Goal: Information Seeking & Learning: Learn about a topic

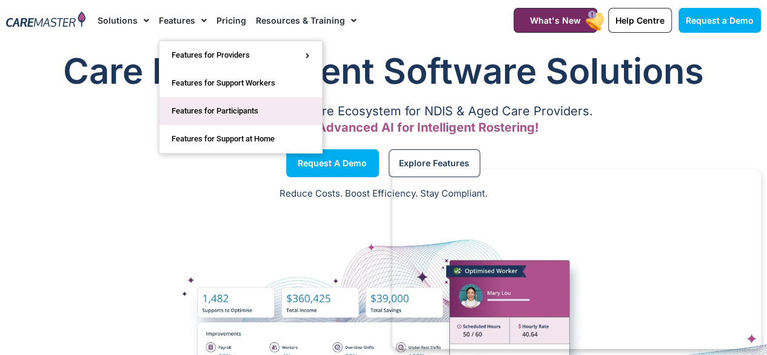
click at [255, 101] on link "Features for Participants" at bounding box center [240, 111] width 162 height 28
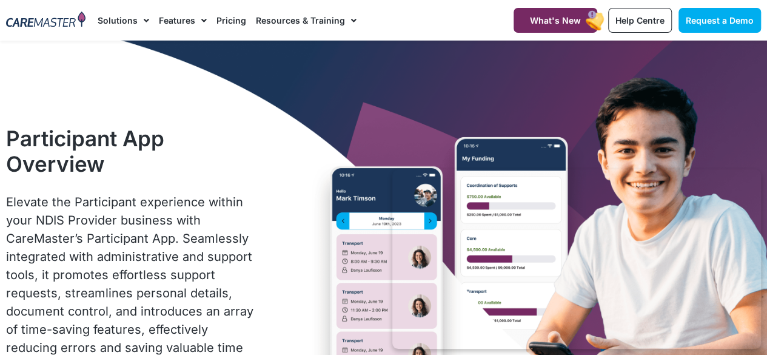
scroll to position [142, 0]
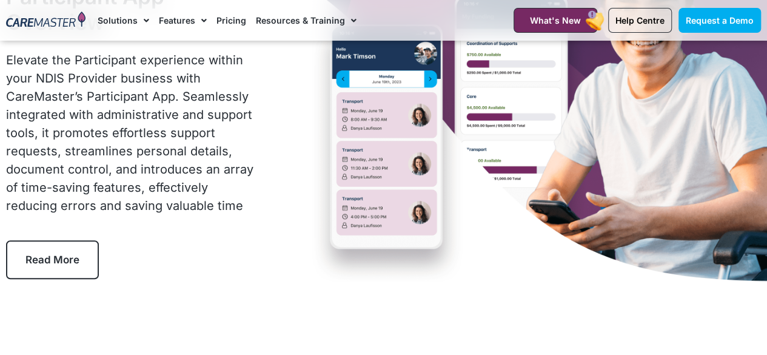
click at [158, 74] on span "Elevate the Participant experience within your NDIS Provider business with Care…" at bounding box center [129, 133] width 247 height 160
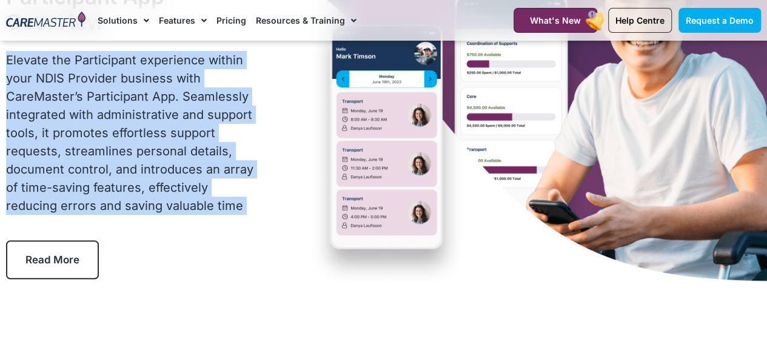
click at [158, 74] on span "Elevate the Participant experience within your NDIS Provider business with Care…" at bounding box center [129, 133] width 247 height 160
click at [209, 93] on span "Elevate the Participant experience within your NDIS Provider business with Care…" at bounding box center [129, 133] width 247 height 160
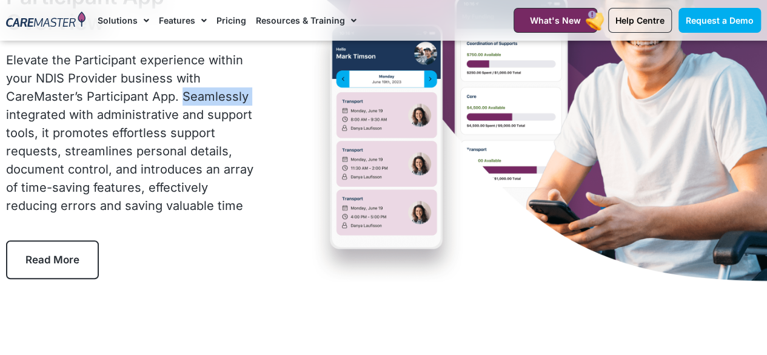
click at [209, 93] on span "Elevate the Participant experience within your NDIS Provider business with Care…" at bounding box center [129, 133] width 247 height 160
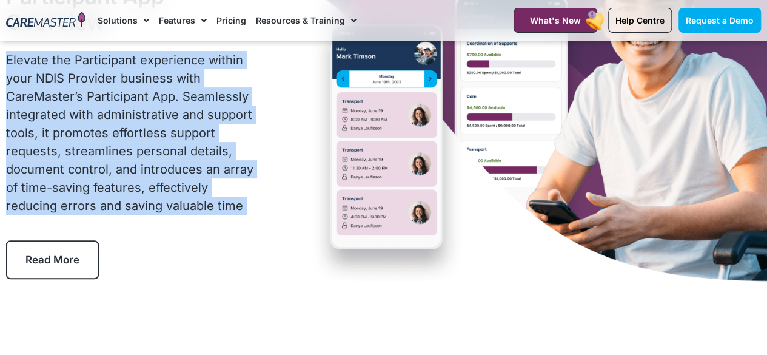
click at [209, 93] on span "Elevate the Participant experience within your NDIS Provider business with Care…" at bounding box center [129, 133] width 247 height 160
drag, startPoint x: 209, startPoint y: 93, endPoint x: 246, endPoint y: 127, distance: 49.8
click at [246, 127] on p "Elevate the Participant experience within your NDIS Provider business with Care…" at bounding box center [134, 133] width 256 height 164
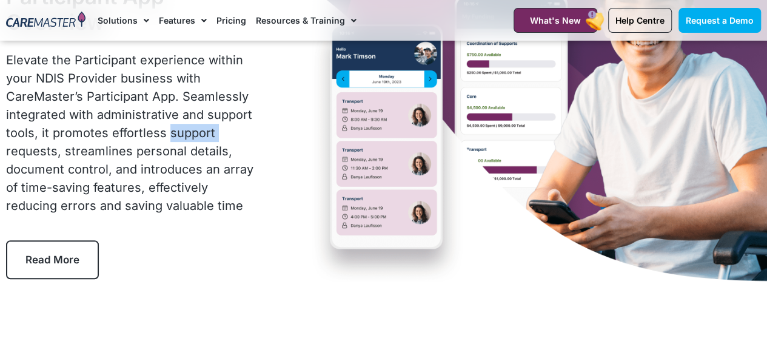
click at [246, 127] on p "Elevate the Participant experience within your NDIS Provider business with Care…" at bounding box center [134, 133] width 256 height 164
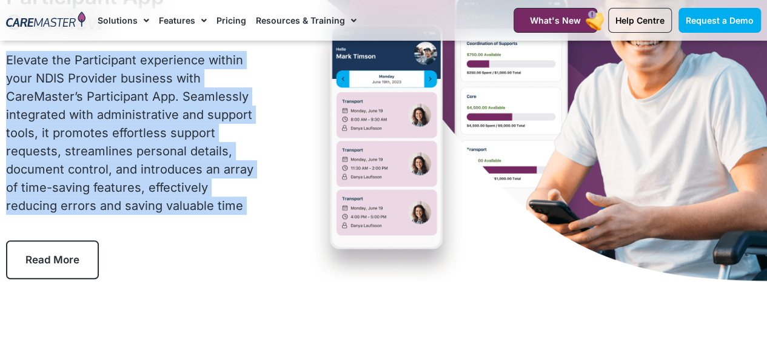
click at [246, 127] on p "Elevate the Participant experience within your NDIS Provider business with Care…" at bounding box center [134, 133] width 256 height 164
click at [225, 190] on span "Elevate the Participant experience within your NDIS Provider business with Care…" at bounding box center [129, 133] width 247 height 160
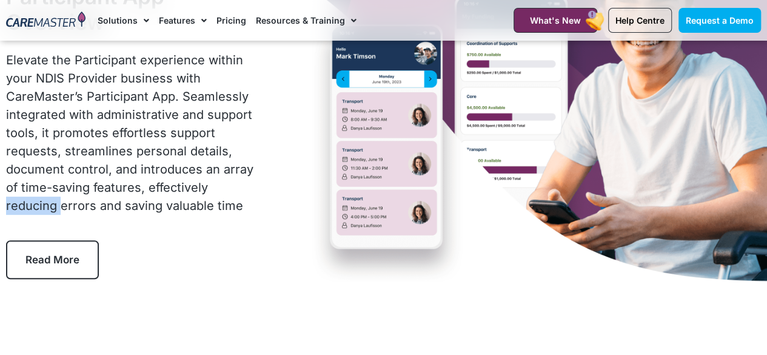
click at [225, 190] on span "Elevate the Participant experience within your NDIS Provider business with Care…" at bounding box center [129, 133] width 247 height 160
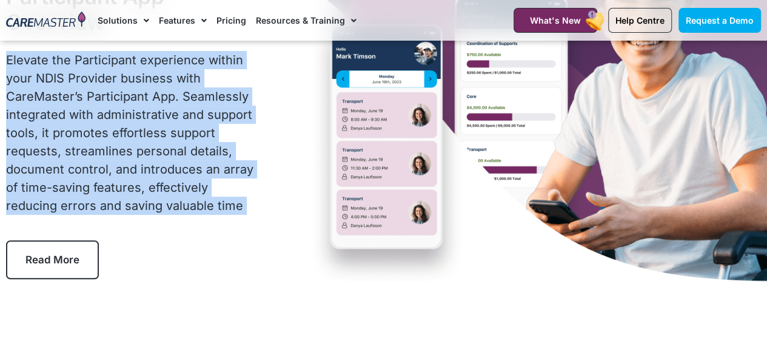
click at [225, 190] on span "Elevate the Participant experience within your NDIS Provider business with Care…" at bounding box center [129, 133] width 247 height 160
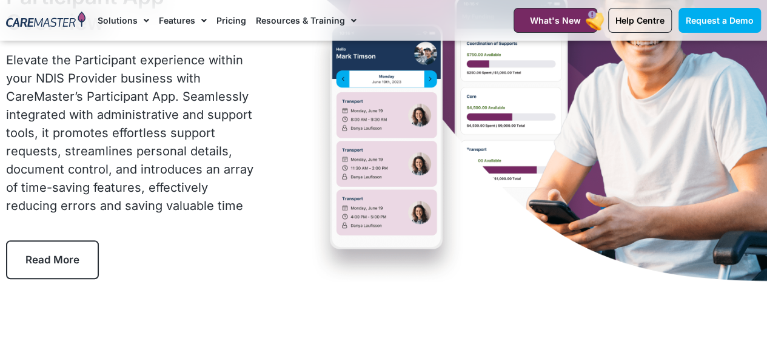
click at [178, 125] on span "Elevate the Participant experience within your NDIS Provider business with Care…" at bounding box center [129, 133] width 247 height 160
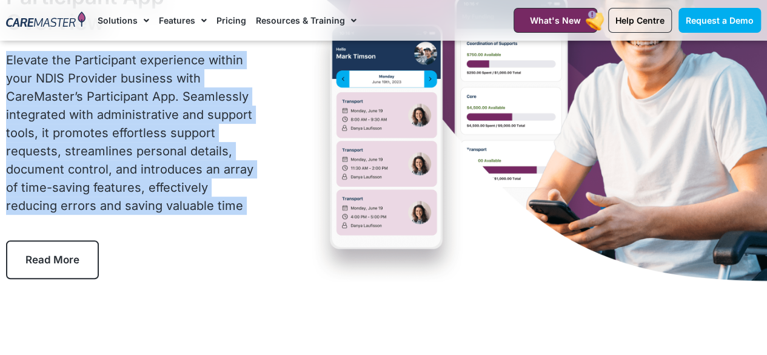
click at [178, 125] on span "Elevate the Participant experience within your NDIS Provider business with Care…" at bounding box center [129, 133] width 247 height 160
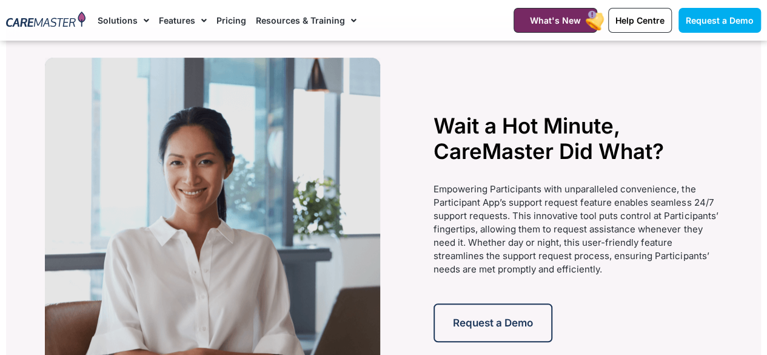
scroll to position [2627, 0]
click at [590, 199] on p "Empowering Participants with unparalleled convenience, the Participant App’s su…" at bounding box center [577, 228] width 289 height 93
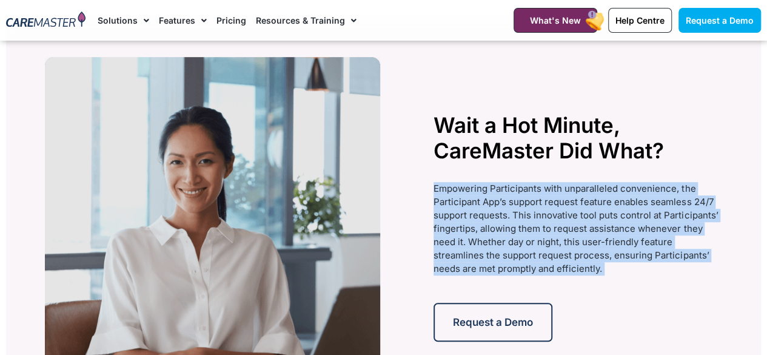
click at [590, 199] on p "Empowering Participants with unparalleled convenience, the Participant App’s su…" at bounding box center [577, 228] width 289 height 93
click at [588, 215] on span "Empowering Participants with unparalleled convenience, the Participant App’s su…" at bounding box center [575, 228] width 284 height 92
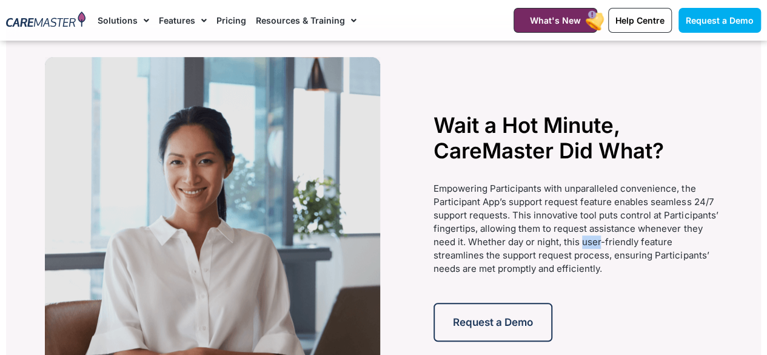
click at [588, 215] on span "Empowering Participants with unparalleled convenience, the Participant App’s su…" at bounding box center [575, 228] width 284 height 92
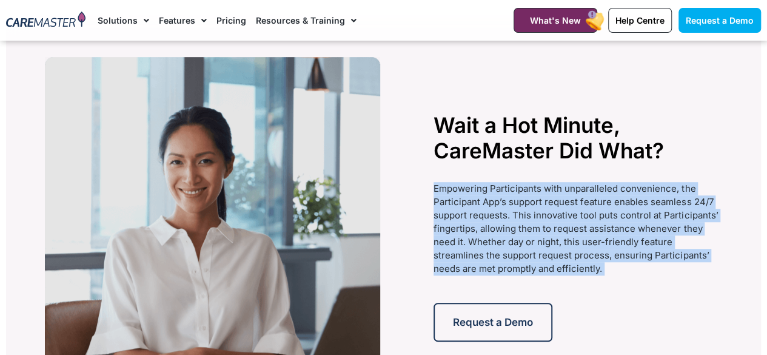
click at [588, 215] on span "Empowering Participants with unparalleled convenience, the Participant App’s su…" at bounding box center [575, 228] width 284 height 92
click at [600, 239] on p "Empowering Participants with unparalleled convenience, the Participant App’s su…" at bounding box center [577, 228] width 289 height 93
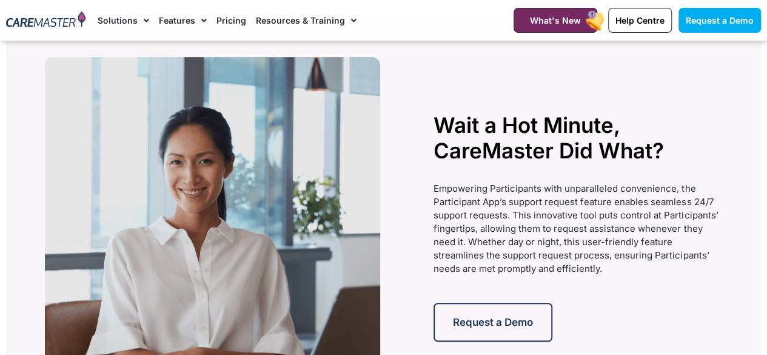
click at [600, 239] on p "Empowering Participants with unparalleled convenience, the Participant App’s su…" at bounding box center [577, 228] width 289 height 93
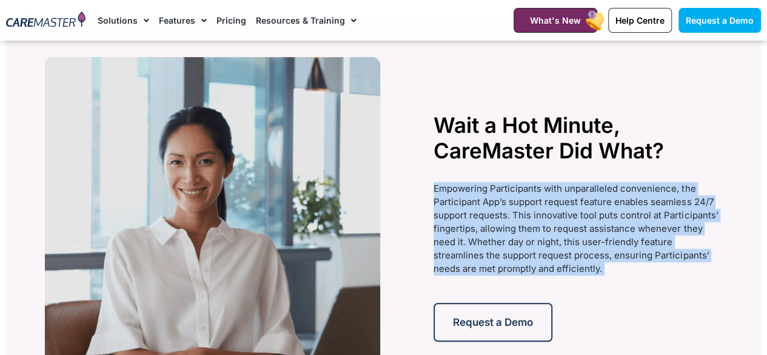
click at [600, 239] on p "Empowering Participants with unparalleled convenience, the Participant App’s su…" at bounding box center [577, 228] width 289 height 93
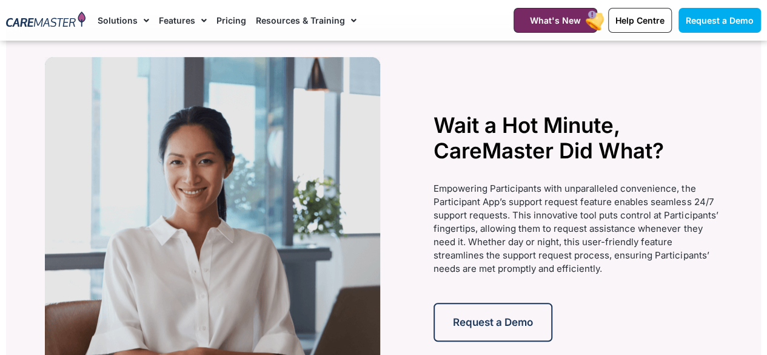
click at [582, 216] on span "Empowering Participants with unparalleled convenience, the Participant App’s su…" at bounding box center [575, 228] width 284 height 92
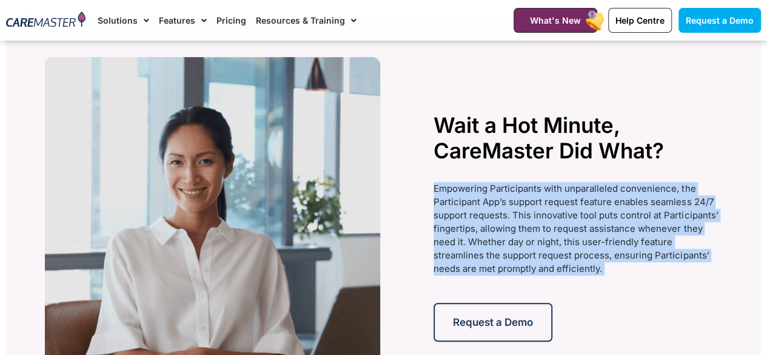
click at [582, 216] on span "Empowering Participants with unparalleled convenience, the Participant App’s su…" at bounding box center [575, 228] width 284 height 92
click at [583, 243] on span "Empowering Participants with unparalleled convenience, the Participant App’s su…" at bounding box center [575, 228] width 284 height 92
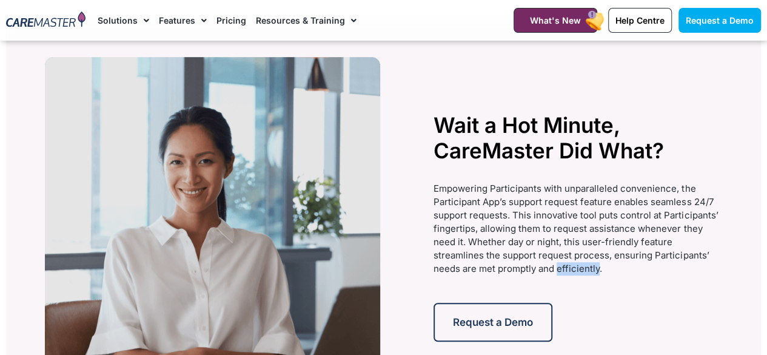
click at [583, 243] on span "Empowering Participants with unparalleled convenience, the Participant App’s su…" at bounding box center [575, 228] width 284 height 92
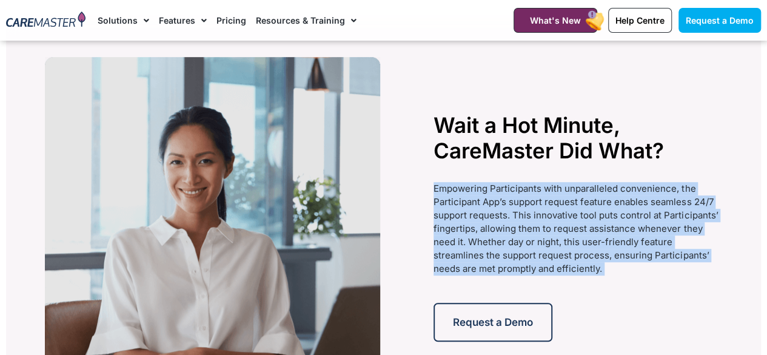
click at [583, 243] on span "Empowering Participants with unparalleled convenience, the Participant App’s su…" at bounding box center [575, 228] width 284 height 92
click at [600, 213] on p "Empowering Participants with unparalleled convenience, the Participant App’s su…" at bounding box center [577, 228] width 289 height 93
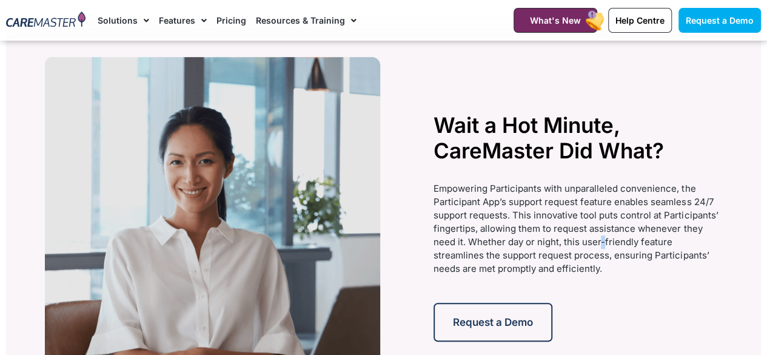
click at [600, 213] on p "Empowering Participants with unparalleled convenience, the Participant App’s su…" at bounding box center [577, 228] width 289 height 93
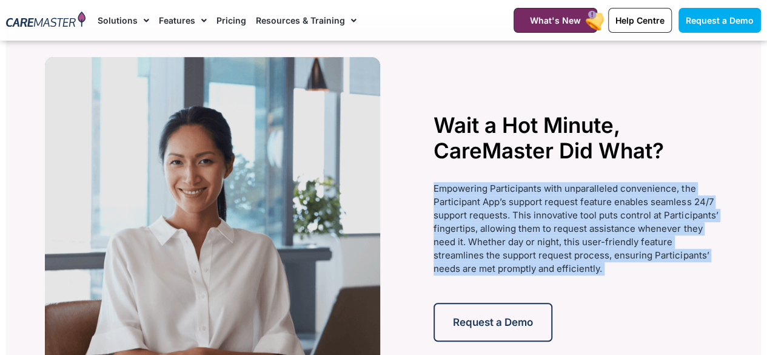
click at [600, 213] on p "Empowering Participants with unparalleled convenience, the Participant App’s su…" at bounding box center [577, 228] width 289 height 93
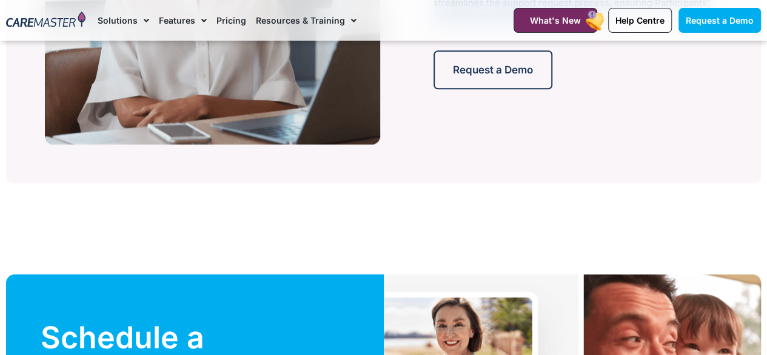
scroll to position [2880, 0]
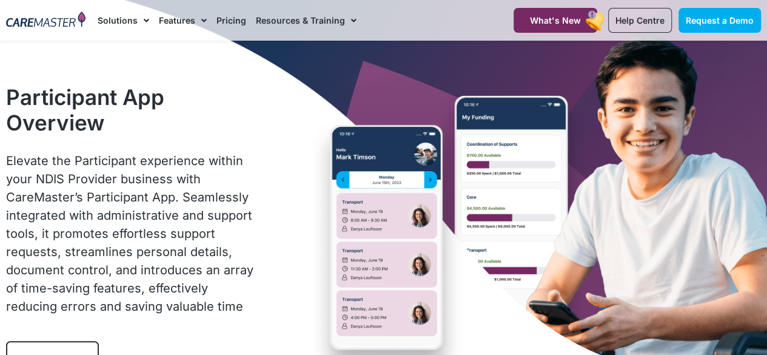
scroll to position [0, 0]
